Goal: Task Accomplishment & Management: Manage account settings

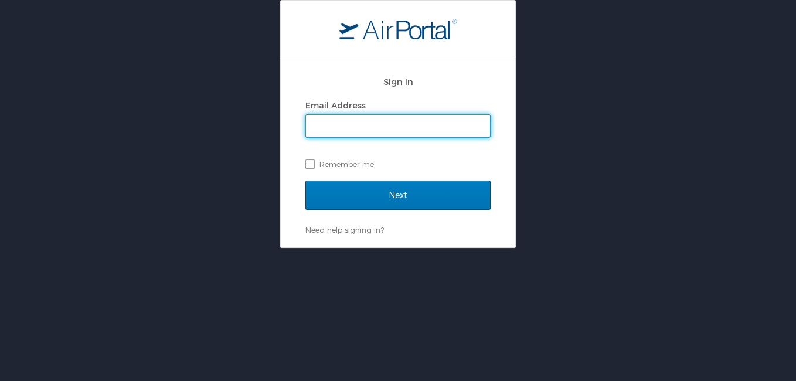
click at [370, 127] on input "Email Address" at bounding box center [398, 126] width 184 height 22
type input "[PERSON_NAME][EMAIL_ADDRESS][PERSON_NAME][DOMAIN_NAME]"
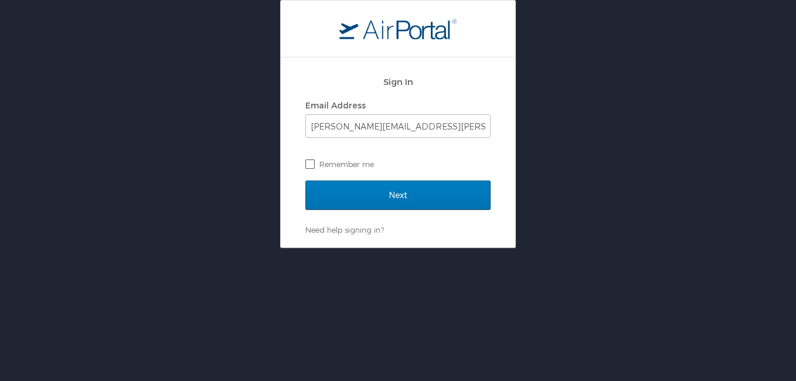
drag, startPoint x: 312, startPoint y: 163, endPoint x: 321, endPoint y: 167, distance: 10.2
click at [312, 163] on label "Remember me" at bounding box center [397, 164] width 185 height 18
click at [312, 163] on input "Remember me" at bounding box center [309, 163] width 8 height 8
checkbox input "true"
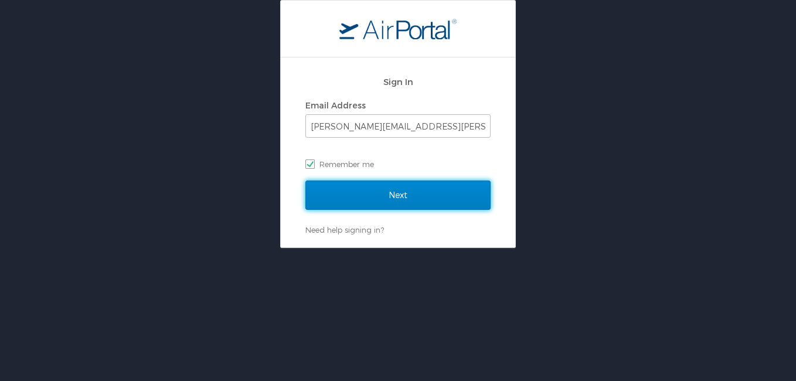
click at [379, 197] on input "Next" at bounding box center [397, 195] width 185 height 29
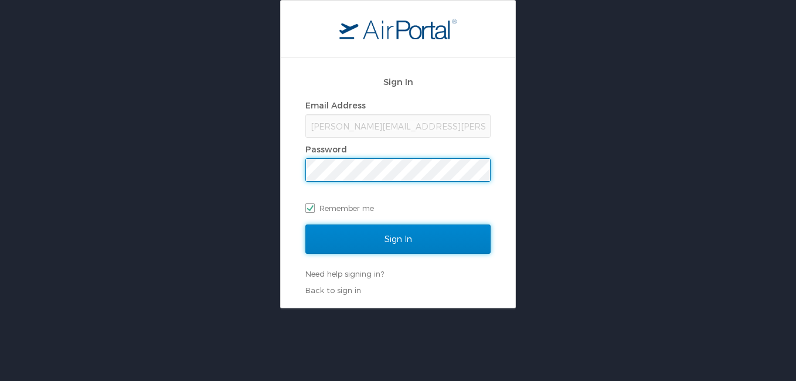
click at [430, 234] on input "Sign In" at bounding box center [397, 238] width 185 height 29
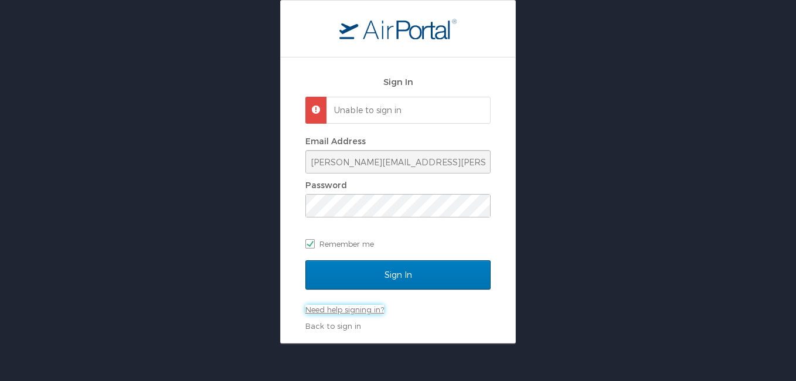
click at [379, 310] on link "Need help signing in?" at bounding box center [344, 309] width 79 height 9
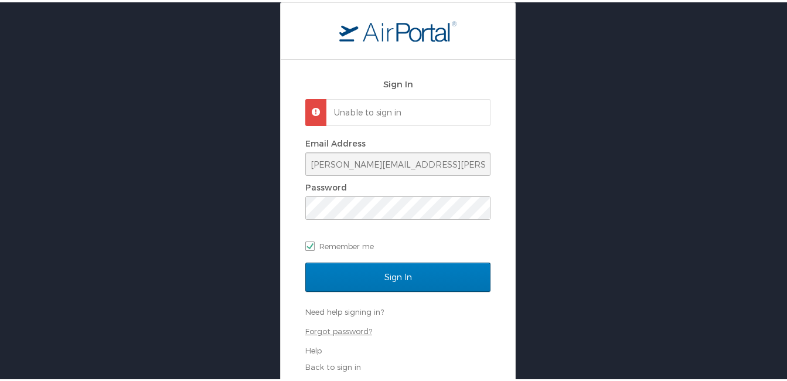
click at [339, 331] on link "Forgot password?" at bounding box center [338, 328] width 67 height 9
